Goal: Information Seeking & Learning: Learn about a topic

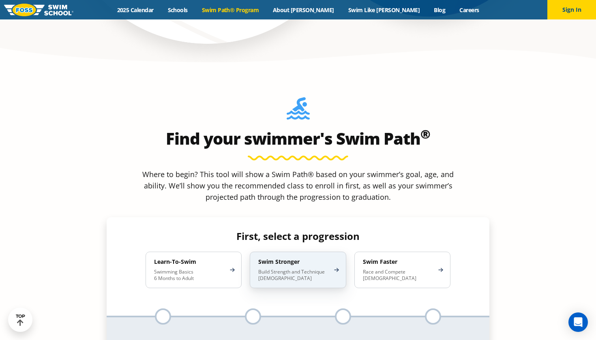
scroll to position [687, 0]
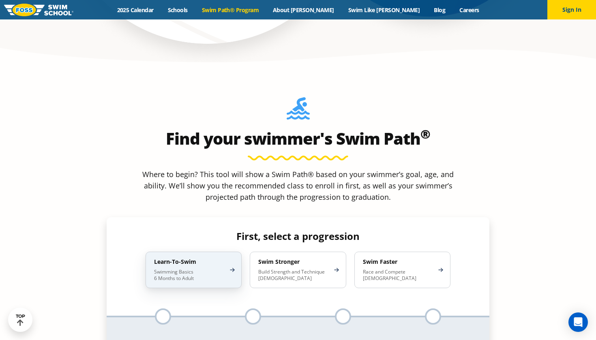
click at [210, 269] on p "Swimming Basics 6 Months to Adult" at bounding box center [189, 275] width 71 height 13
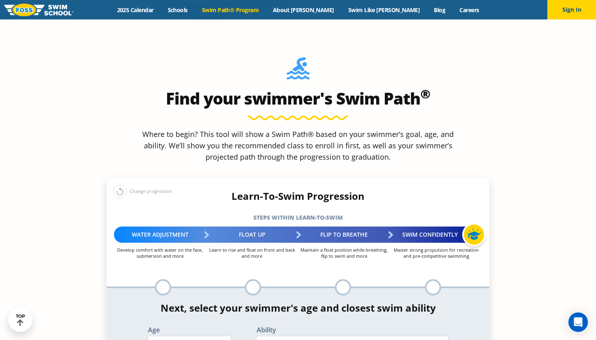
scroll to position [748, 0]
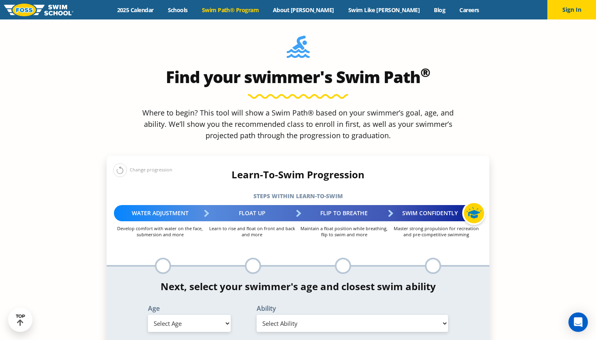
select select "3-years"
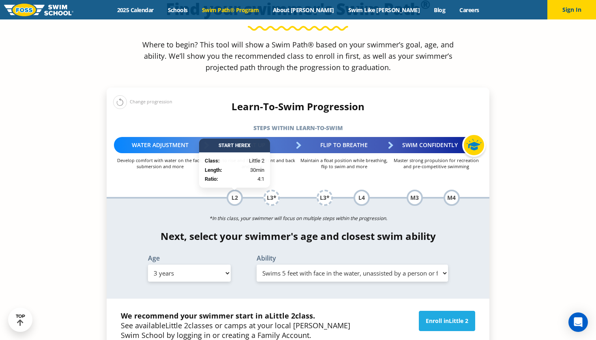
scroll to position [821, 0]
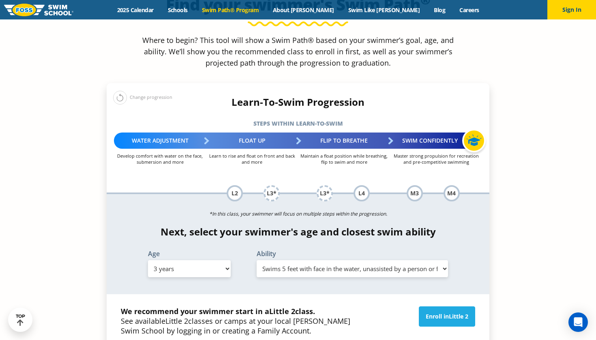
select select "3-years-uncomfortable-putting-face-in-the-water-andor-getting-water-on-ears-whi…"
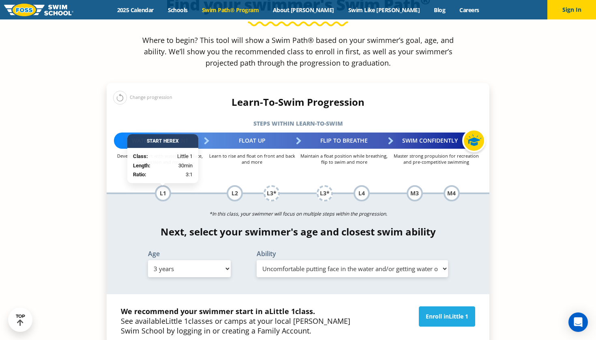
click at [171, 316] on span "Little 1" at bounding box center [176, 321] width 23 height 10
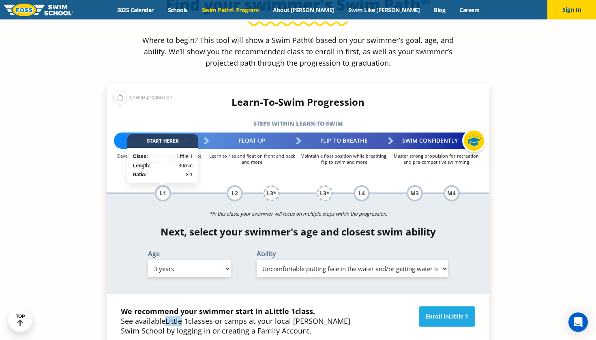
click at [171, 316] on span "Little 1" at bounding box center [176, 321] width 23 height 10
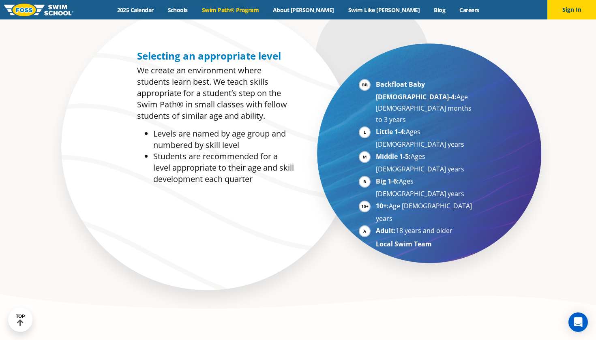
scroll to position [438, 0]
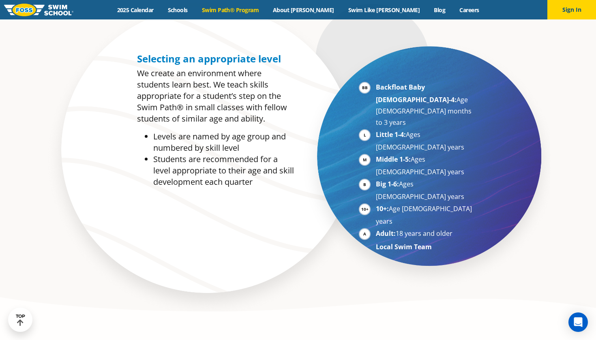
click at [387, 100] on li "Backfloat Baby [DEMOGRAPHIC_DATA]-4: Age [DEMOGRAPHIC_DATA] months to 3 years" at bounding box center [425, 104] width 99 height 47
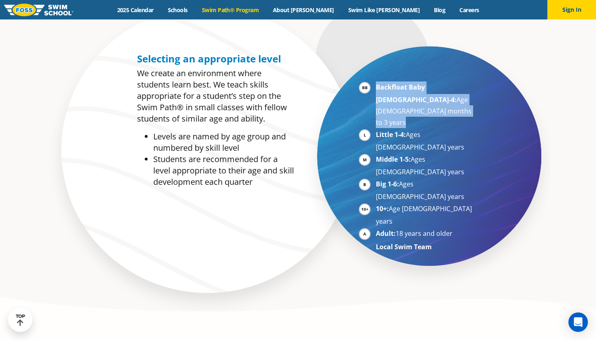
click at [387, 100] on li "Backfloat Baby [DEMOGRAPHIC_DATA]-4: Age [DEMOGRAPHIC_DATA] months to 3 years" at bounding box center [425, 104] width 99 height 47
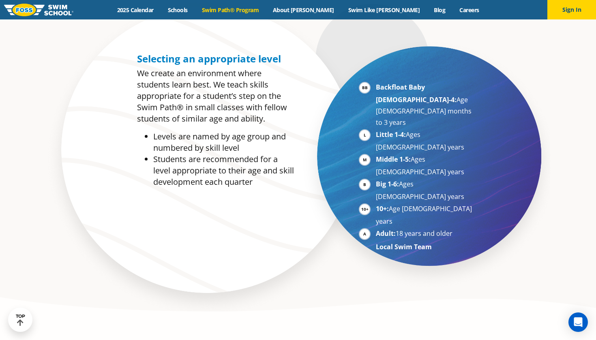
click at [386, 130] on strong "Little 1-4:" at bounding box center [391, 134] width 30 height 9
click at [223, 91] on p "We create an environment where students learn best. We teach skills appropriate…" at bounding box center [215, 96] width 157 height 57
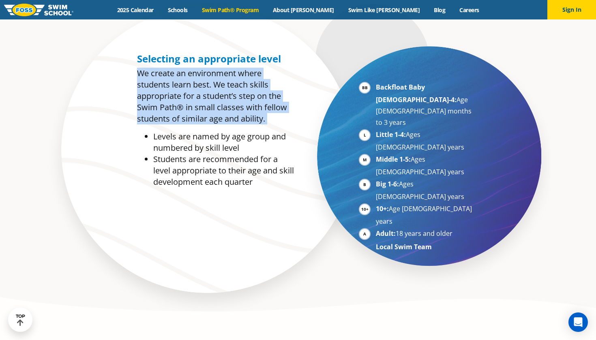
click at [223, 91] on p "We create an environment where students learn best. We teach skills appropriate…" at bounding box center [215, 96] width 157 height 57
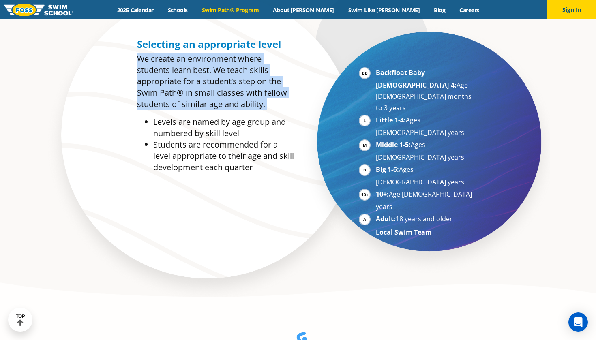
scroll to position [456, 0]
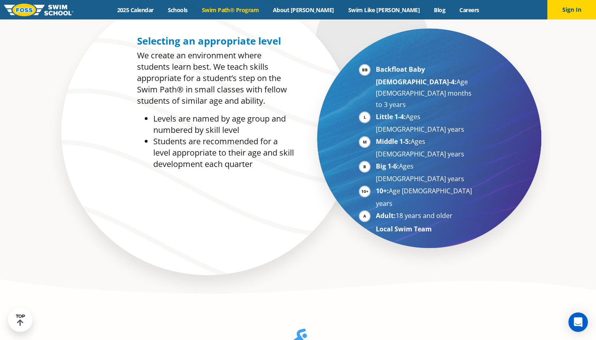
click at [200, 123] on li "Levels are named by age group and numbered by skill level" at bounding box center [223, 124] width 141 height 23
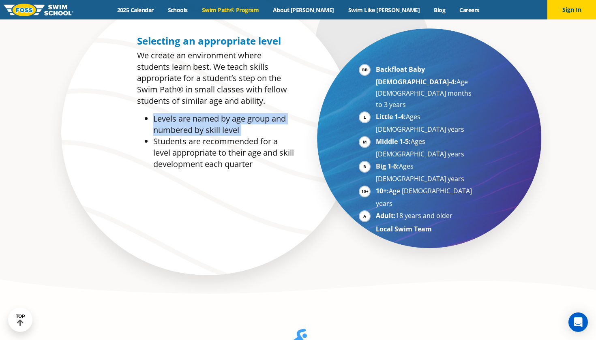
click at [200, 123] on li "Levels are named by age group and numbered by skill level" at bounding box center [223, 124] width 141 height 23
